Goal: Task Accomplishment & Management: Manage account settings

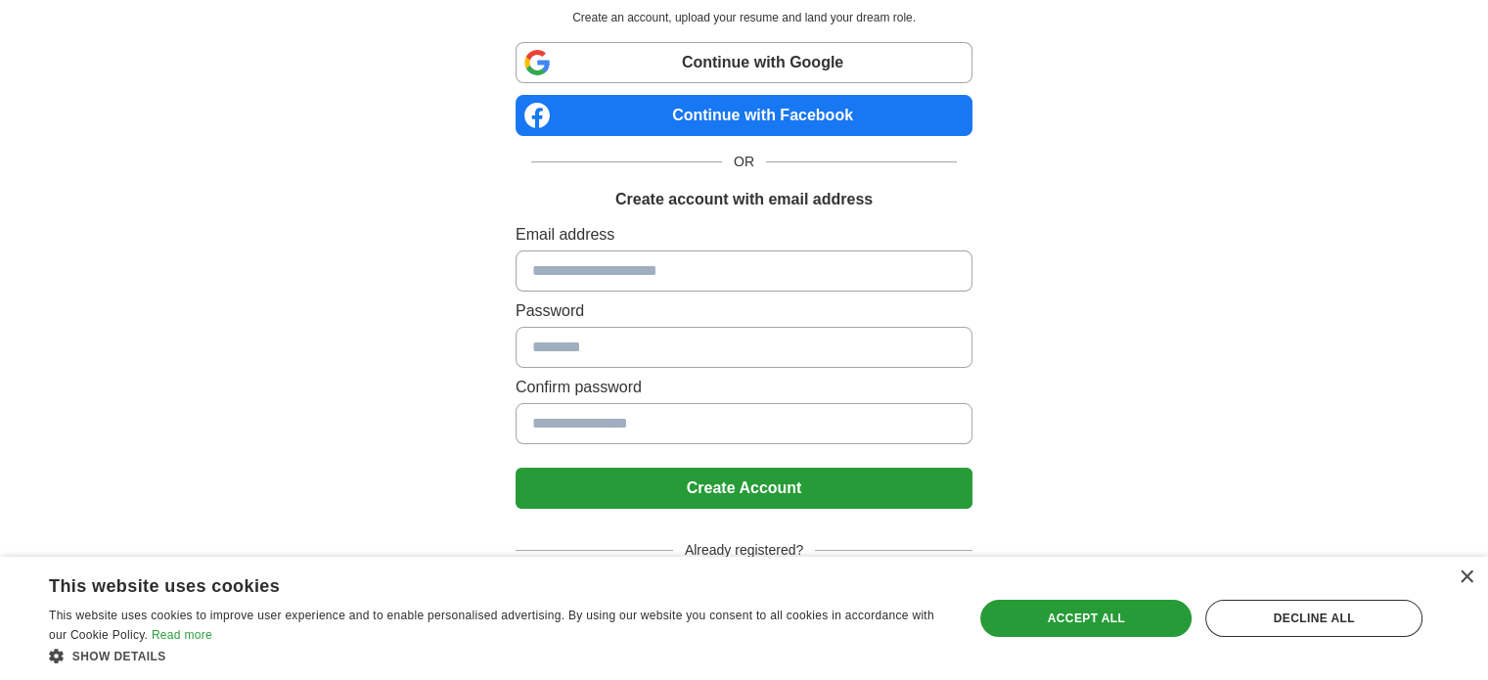
scroll to position [102, 0]
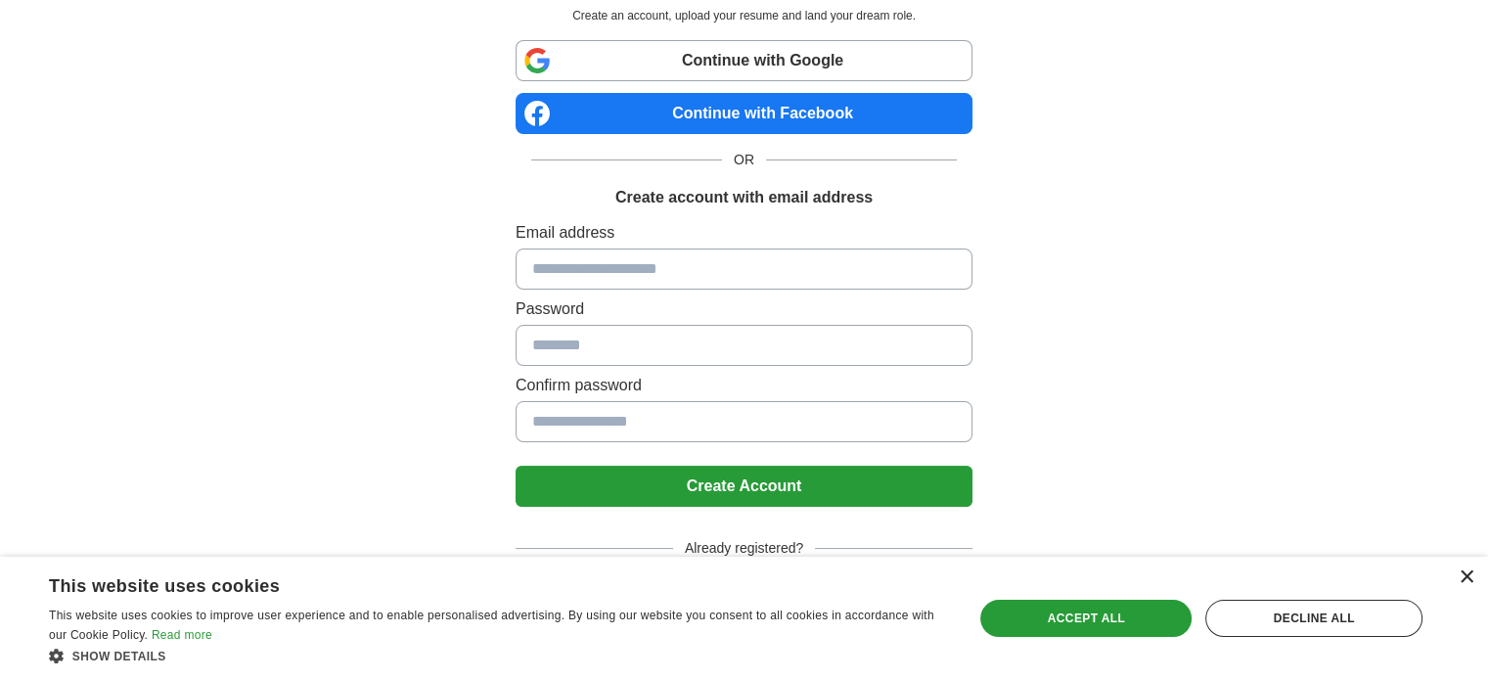
click at [1460, 573] on div "×" at bounding box center [1466, 577] width 15 height 15
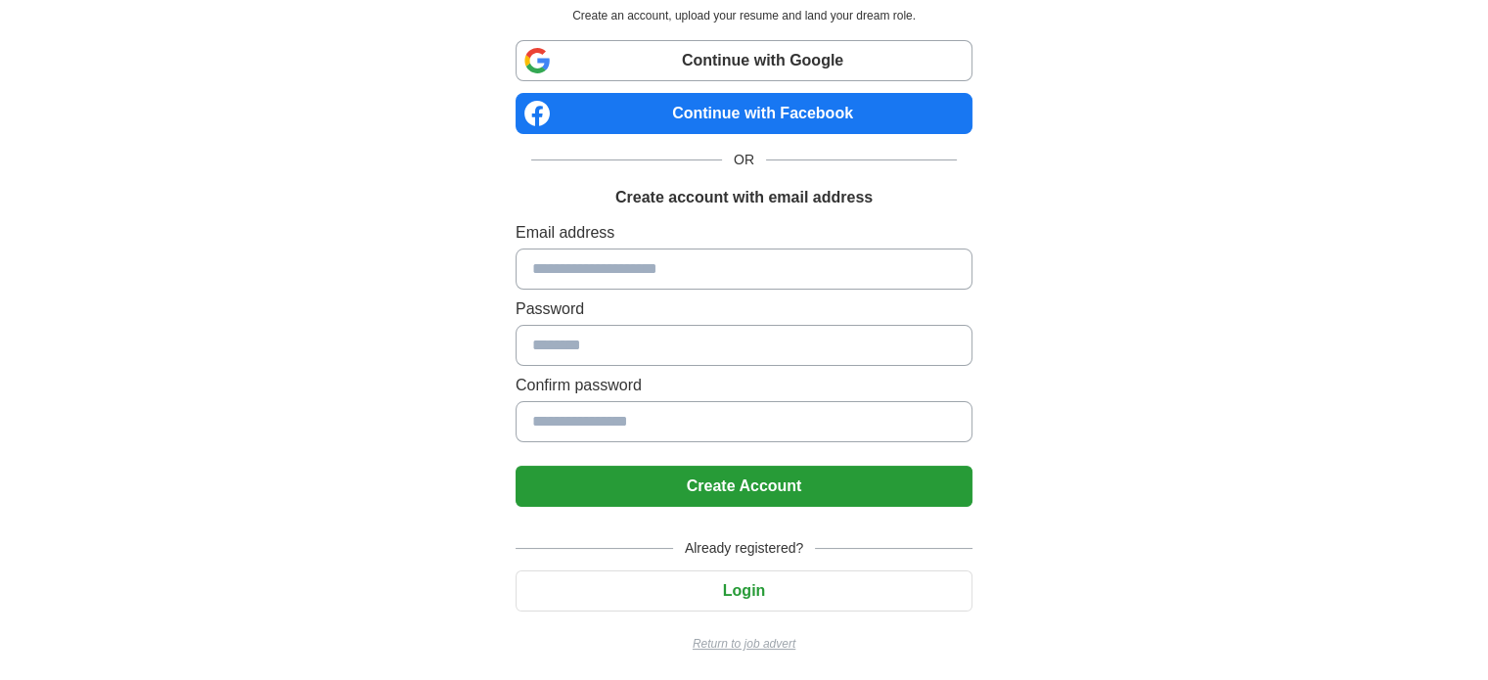
click at [786, 582] on button "Login" at bounding box center [744, 590] width 457 height 41
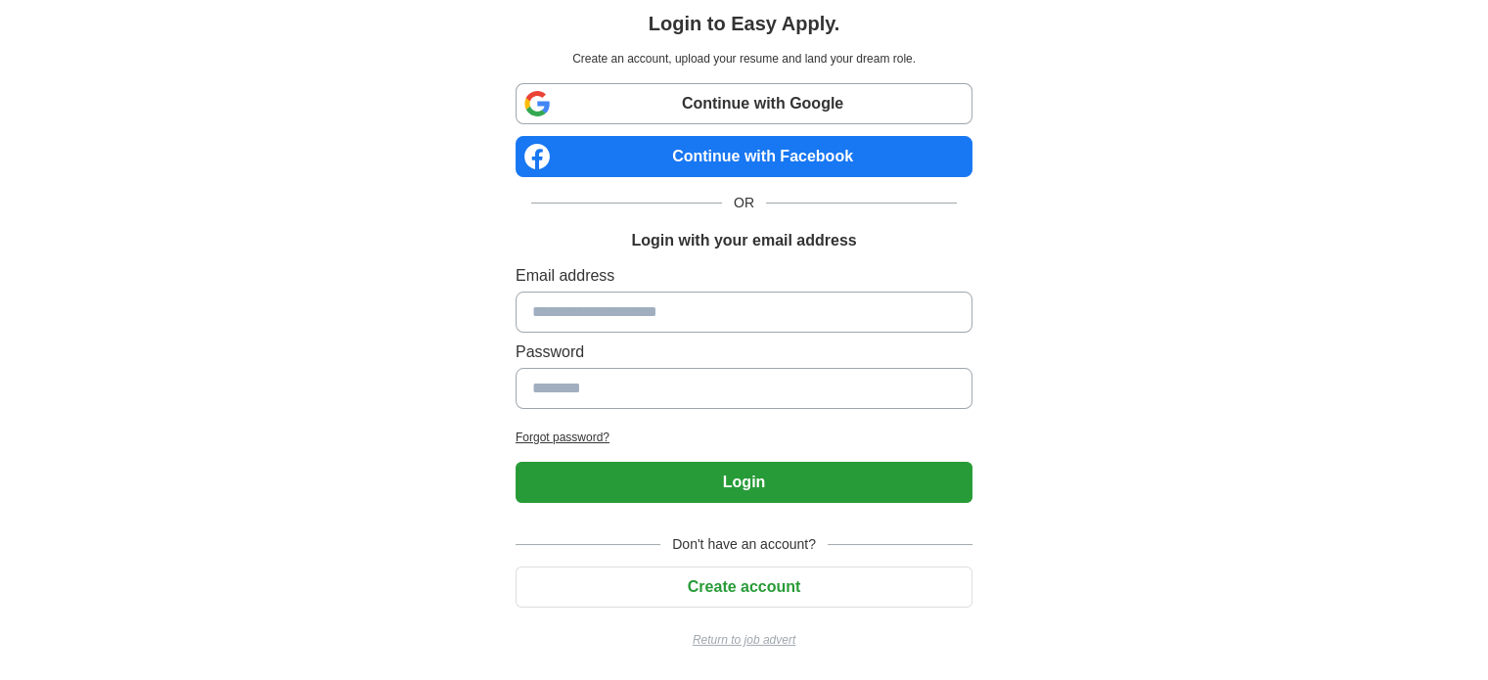
scroll to position [56, 0]
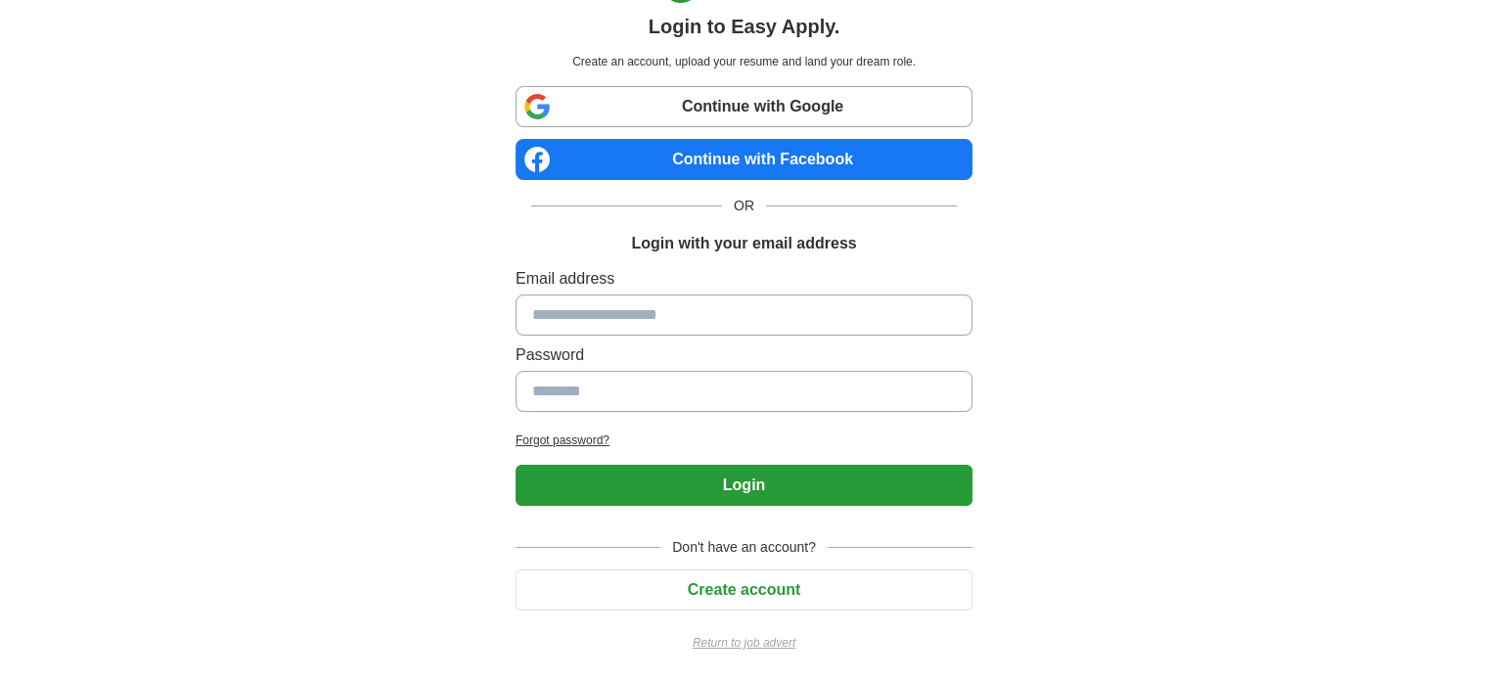
click at [634, 320] on input at bounding box center [744, 315] width 457 height 41
type input "**********"
click at [626, 395] on input at bounding box center [744, 391] width 457 height 41
type input "*"
click at [516, 465] on button "Login" at bounding box center [744, 485] width 457 height 41
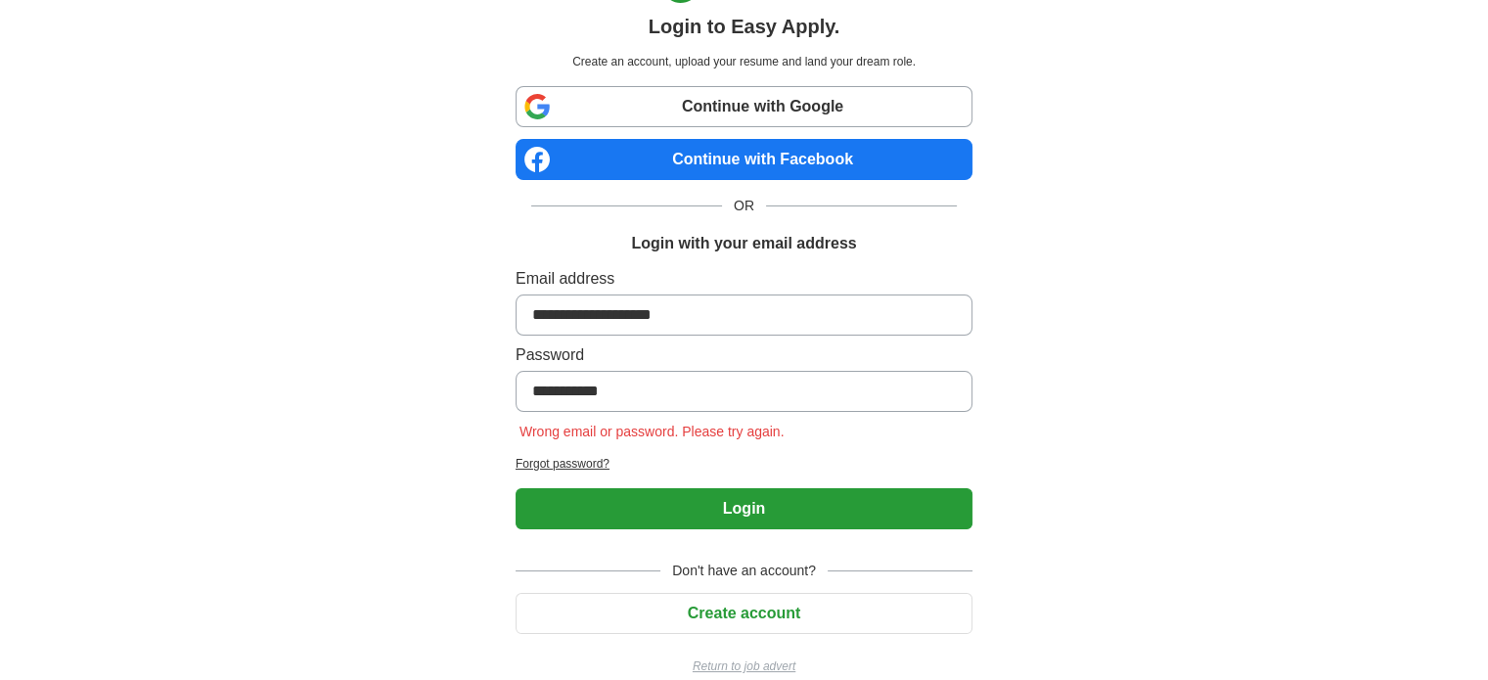
click at [516, 488] on button "Login" at bounding box center [744, 508] width 457 height 41
type input "**********"
click at [516, 488] on button "Login" at bounding box center [744, 508] width 457 height 41
